Goal: Transaction & Acquisition: Purchase product/service

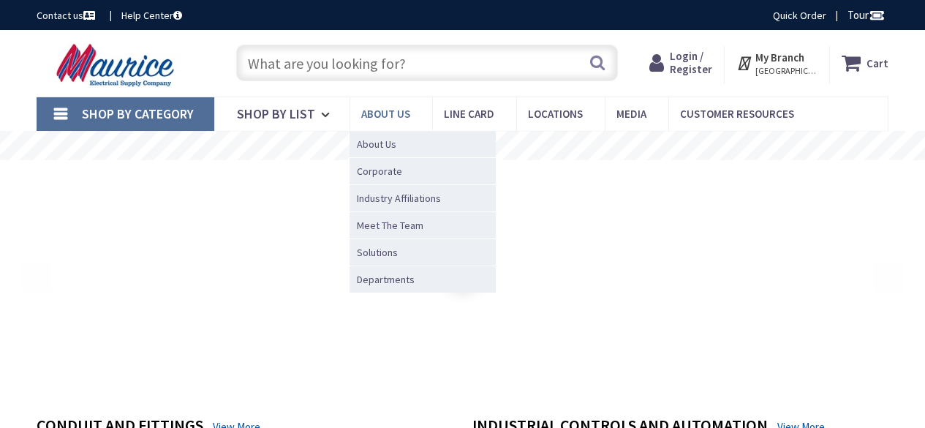
type input "[STREET_ADDRESS]"
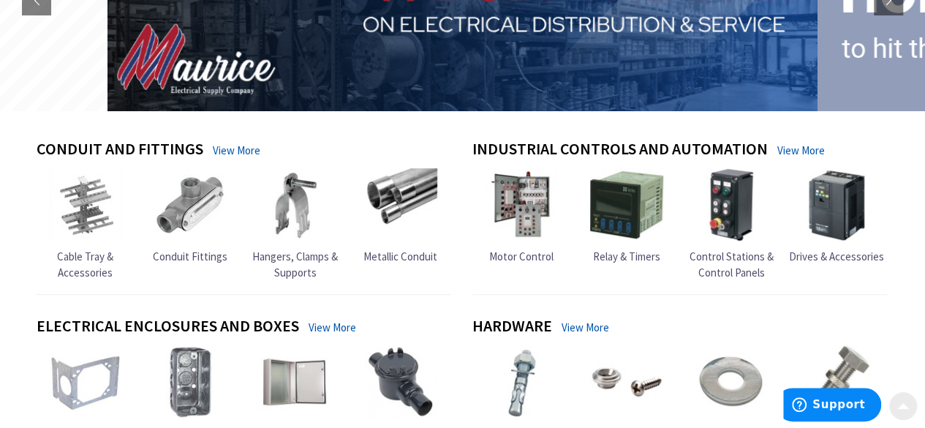
scroll to position [292, 0]
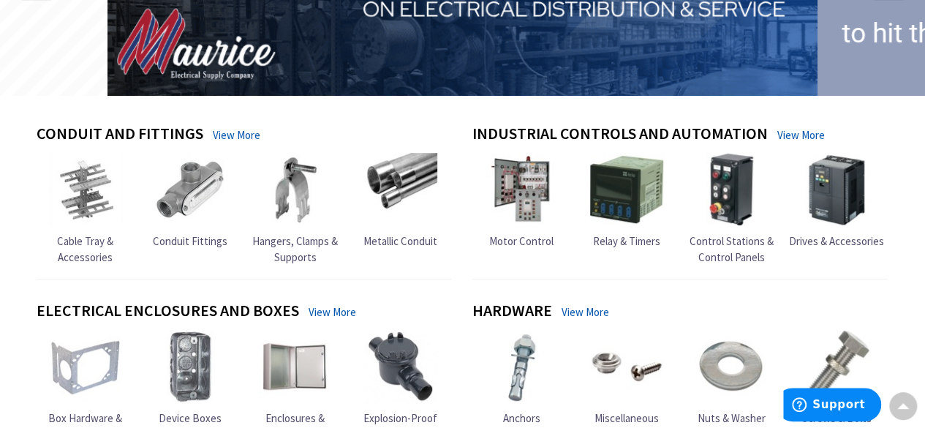
click at [429, 237] on span "Metallic Conduit" at bounding box center [401, 241] width 74 height 14
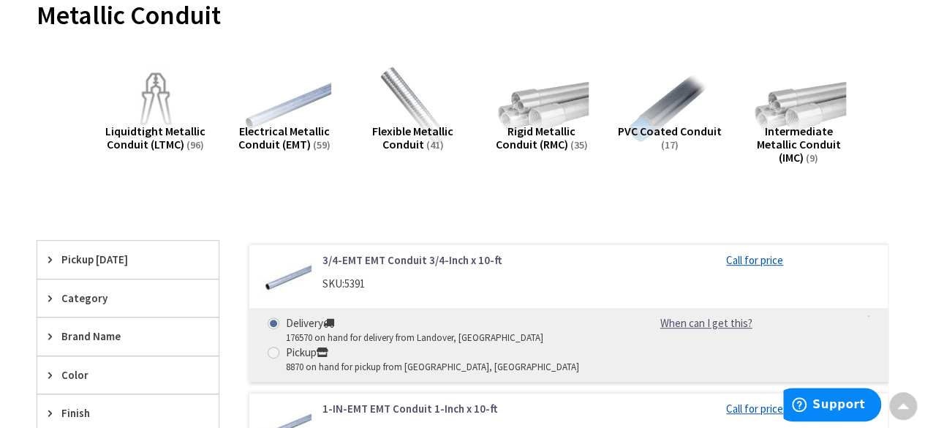
scroll to position [227, 0]
